Goal: Information Seeking & Learning: Learn about a topic

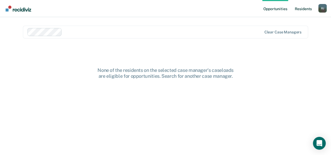
click at [305, 10] on link "Resident s" at bounding box center [303, 8] width 19 height 17
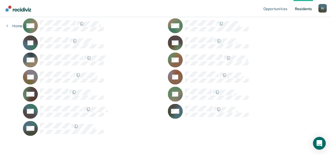
scroll to position [285, 0]
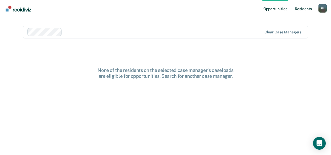
click at [306, 8] on link "Resident s" at bounding box center [303, 8] width 19 height 17
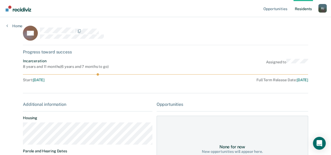
click at [44, 84] on div "RA Progress toward success Incarceration 8 years and 11 months ( 6 years and 7 …" at bounding box center [165, 119] width 285 height 186
click at [8, 26] on link "Home" at bounding box center [14, 25] width 16 height 5
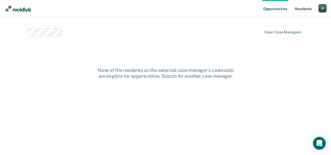
click at [303, 9] on link "Resident s" at bounding box center [303, 8] width 19 height 17
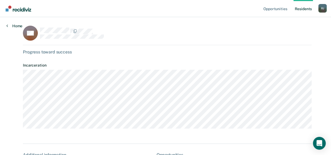
click at [8, 26] on icon at bounding box center [7, 25] width 2 height 4
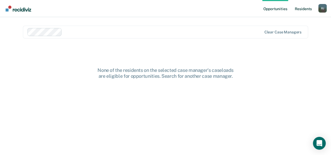
click at [305, 9] on link "Resident s" at bounding box center [303, 8] width 19 height 17
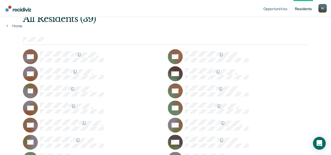
scroll to position [19, 0]
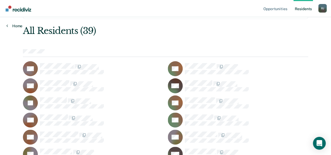
click at [15, 26] on link "Home" at bounding box center [14, 25] width 16 height 5
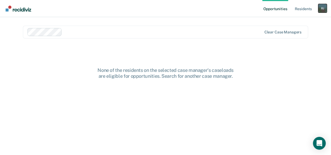
click at [325, 9] on div "R J" at bounding box center [323, 8] width 9 height 9
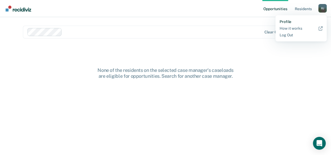
click at [289, 21] on link "Profile" at bounding box center [301, 21] width 43 height 5
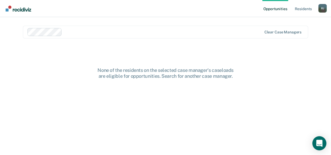
click at [318, 140] on icon "Open Intercom Messenger" at bounding box center [319, 142] width 7 height 7
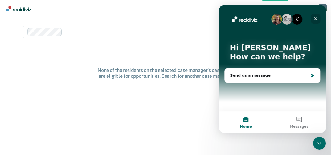
click at [317, 19] on icon "Close" at bounding box center [316, 19] width 4 height 4
